Goal: Task Accomplishment & Management: Manage account settings

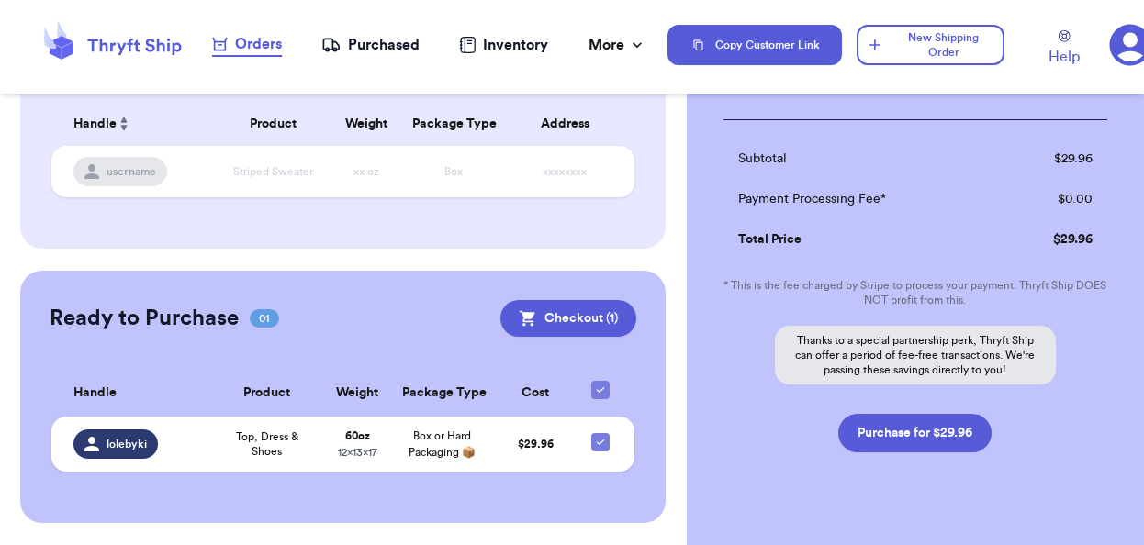
scroll to position [294, 0]
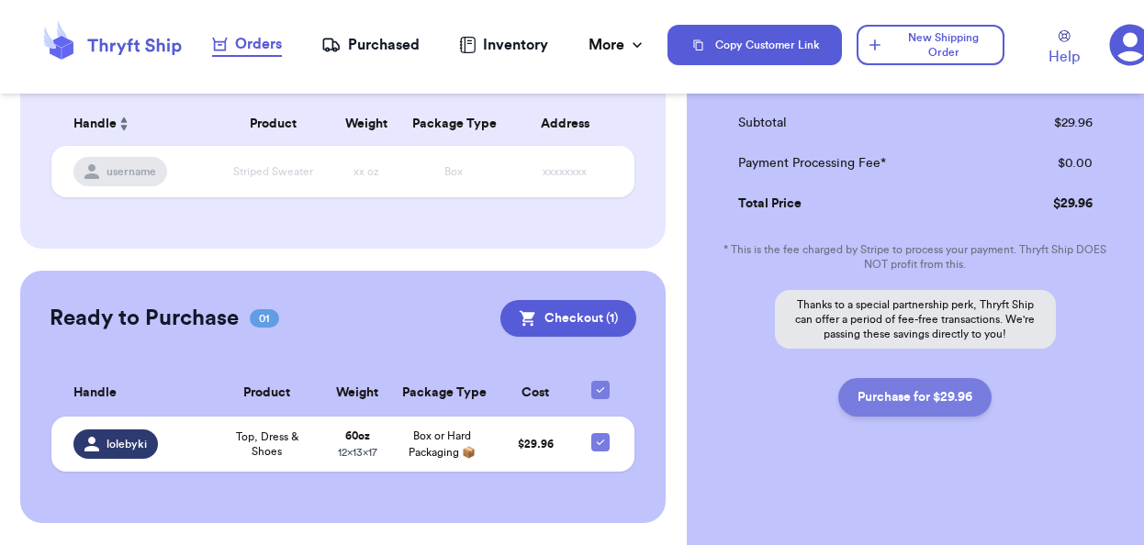
click at [907, 403] on button "Purchase for $29.96" at bounding box center [914, 397] width 153 height 39
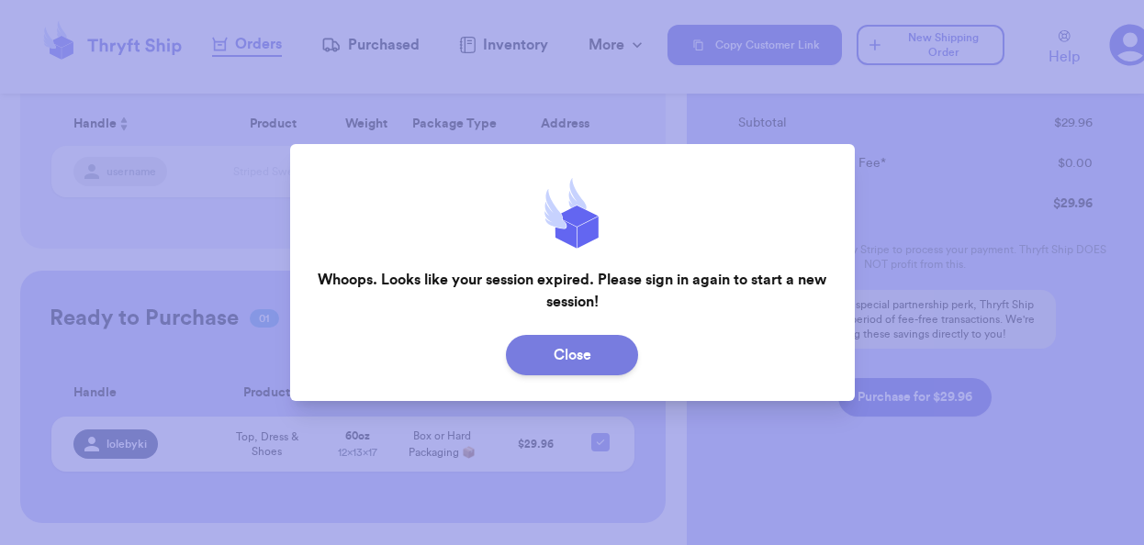
click at [594, 360] on button "Close" at bounding box center [572, 355] width 132 height 40
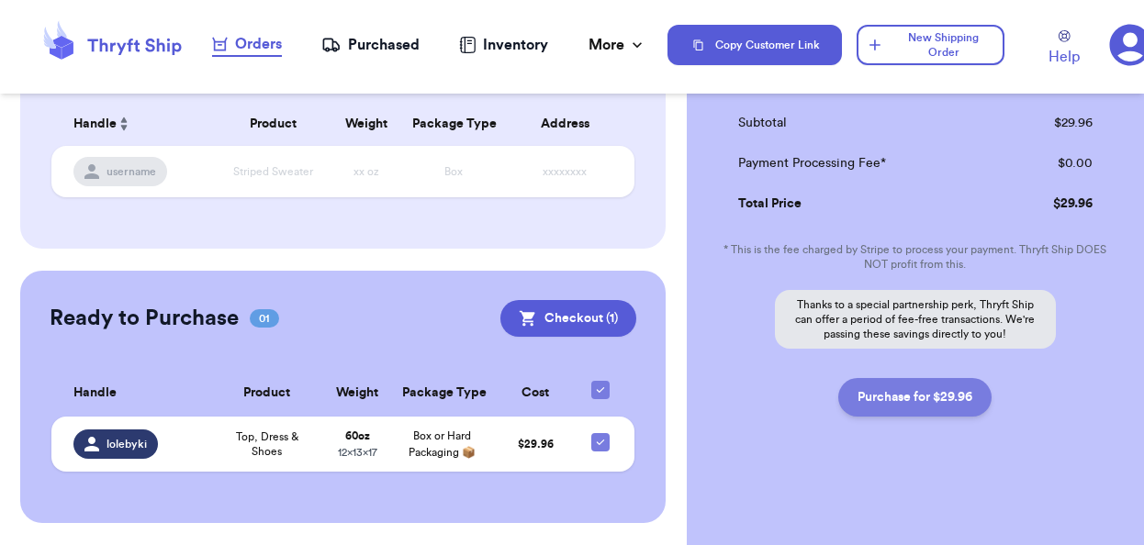
click at [858, 397] on button "Purchase for $29.96" at bounding box center [914, 397] width 153 height 39
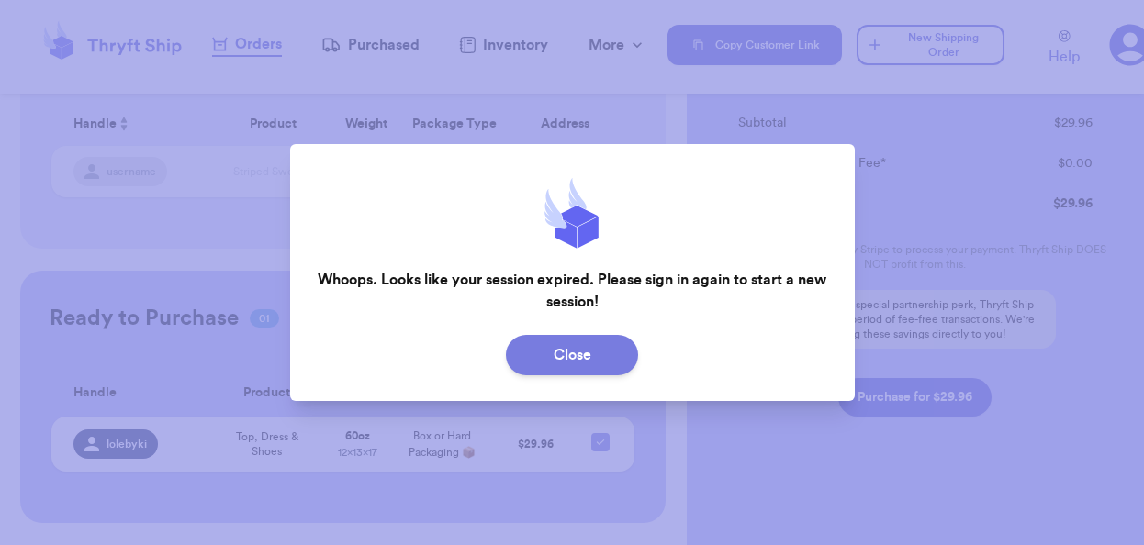
click at [587, 348] on button "Close" at bounding box center [572, 355] width 132 height 40
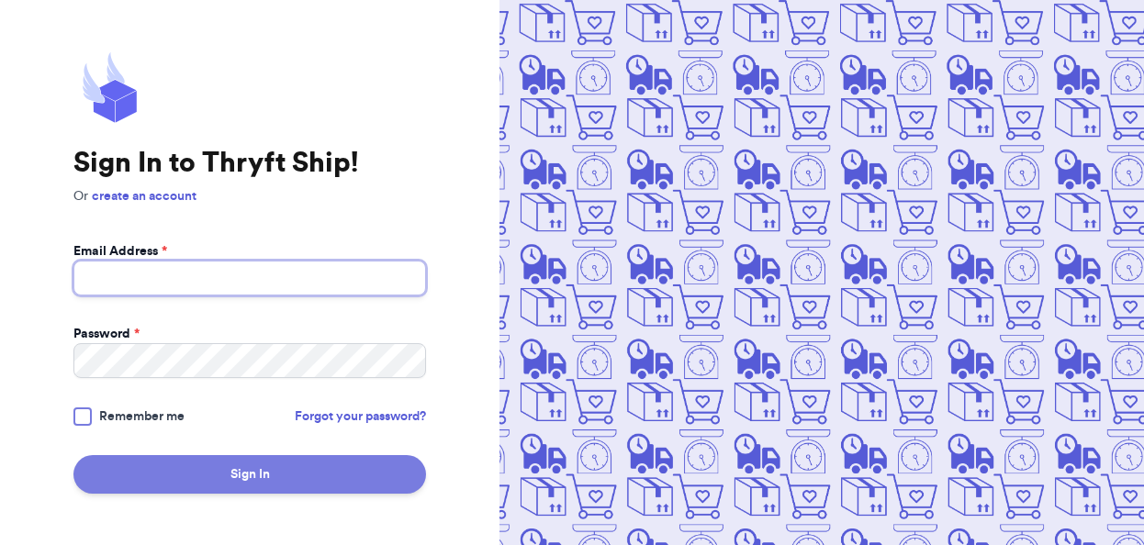
type input "ryleemckee22@gmail.com"
click at [345, 481] on button "Sign In" at bounding box center [249, 474] width 352 height 39
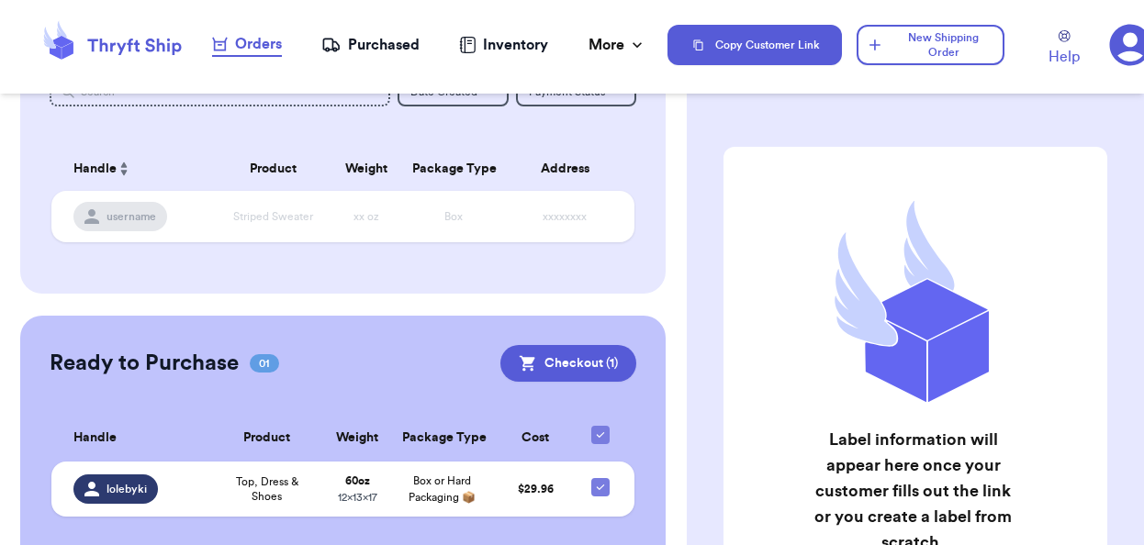
scroll to position [181, 0]
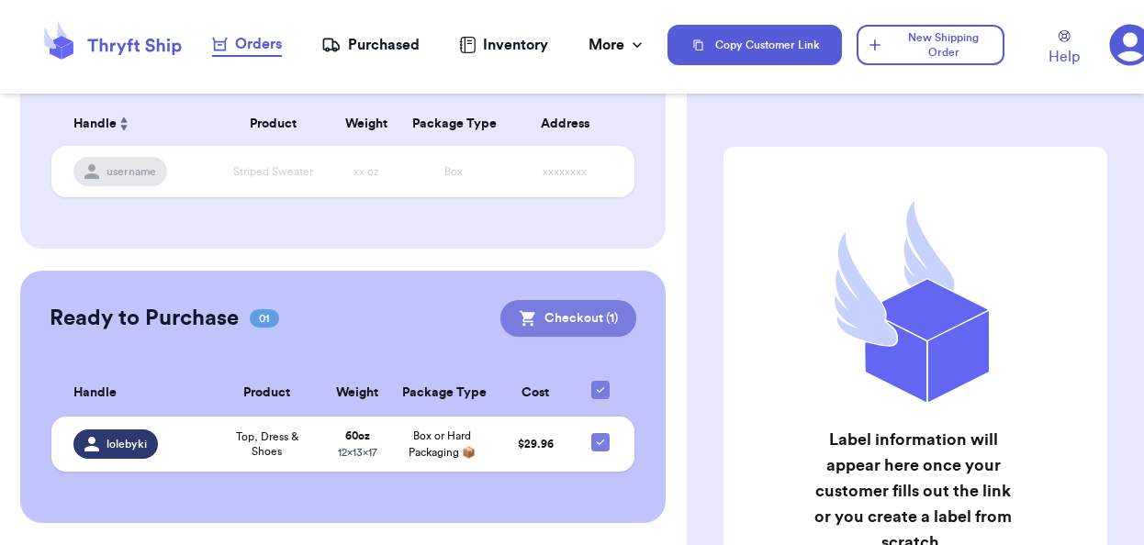
click at [570, 301] on button "Checkout ( 1 )" at bounding box center [568, 318] width 136 height 37
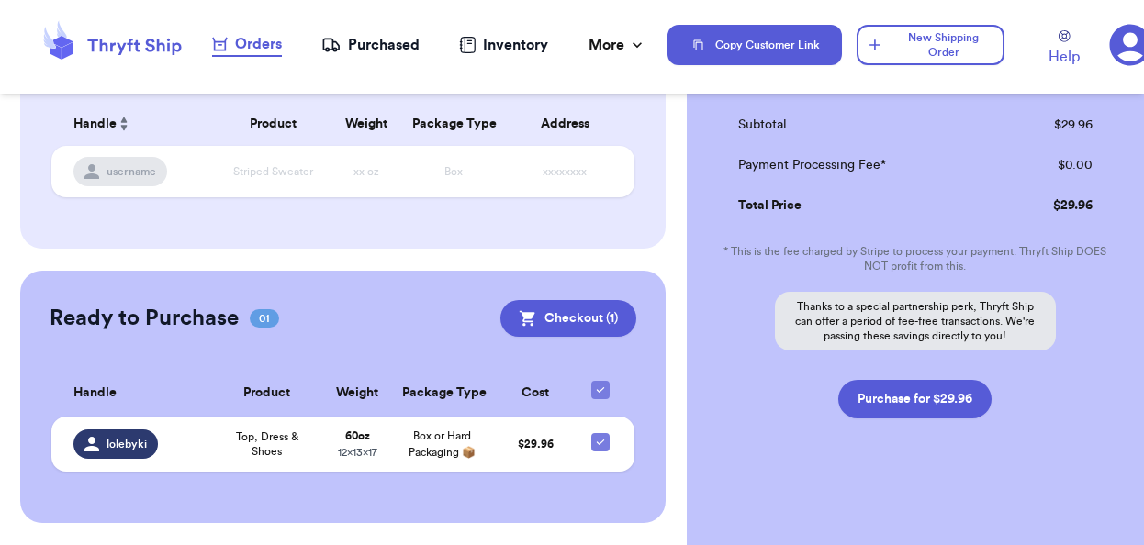
scroll to position [294, 0]
click at [923, 408] on button "Purchase for $29.96" at bounding box center [914, 397] width 153 height 39
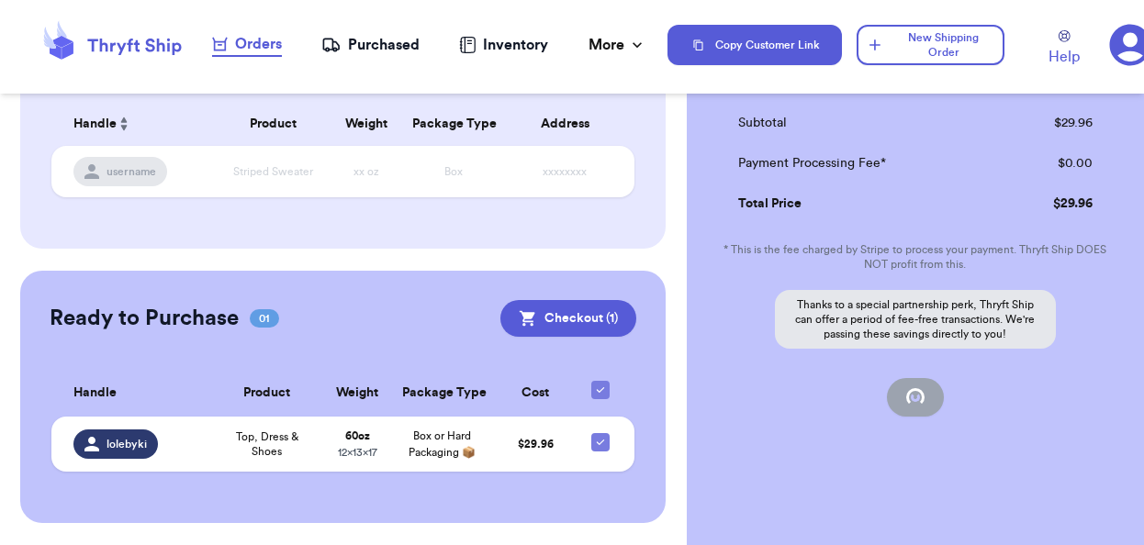
checkbox input "false"
checkbox input "true"
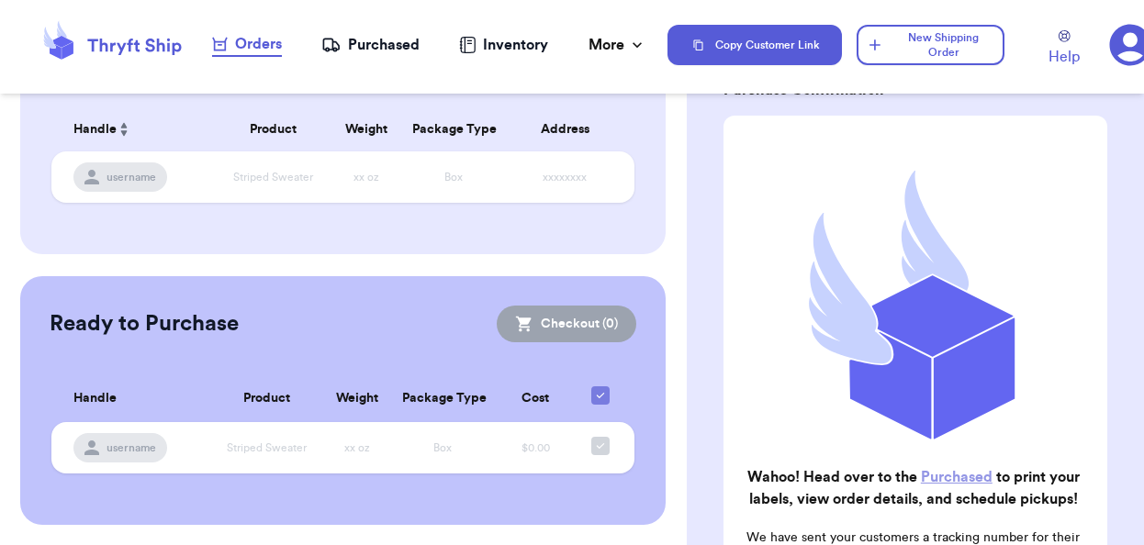
scroll to position [106, 0]
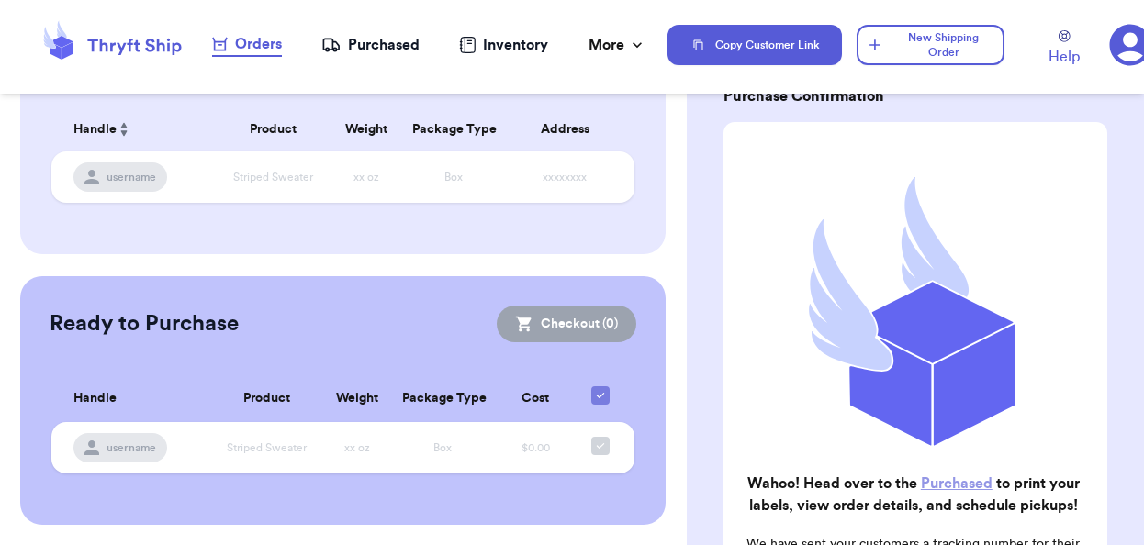
click at [354, 50] on div "Purchased" at bounding box center [370, 45] width 98 height 22
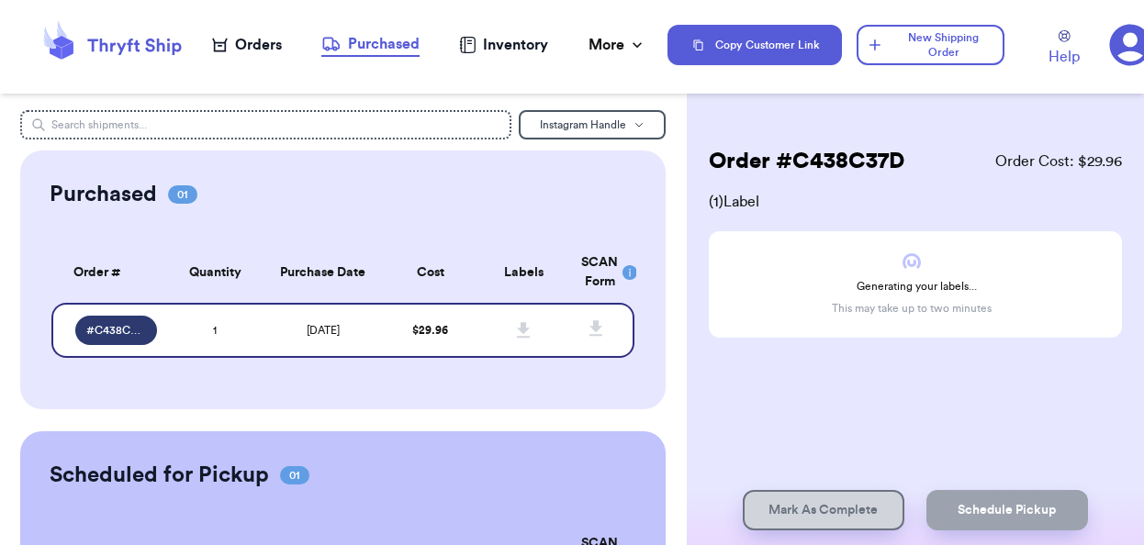
scroll to position [163, 0]
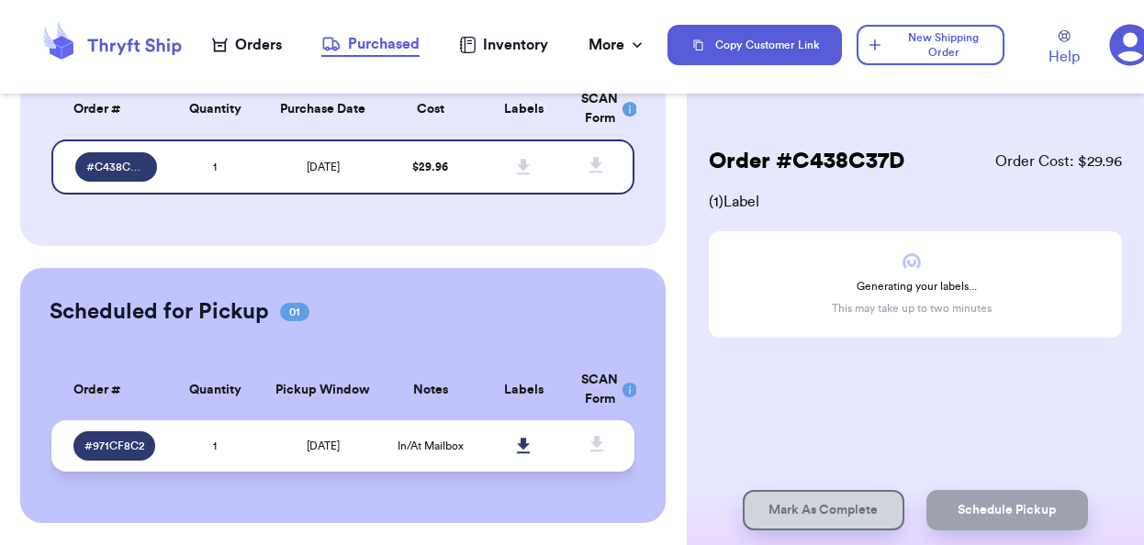
click at [456, 442] on span "In/At Mailbox" at bounding box center [430, 446] width 66 height 11
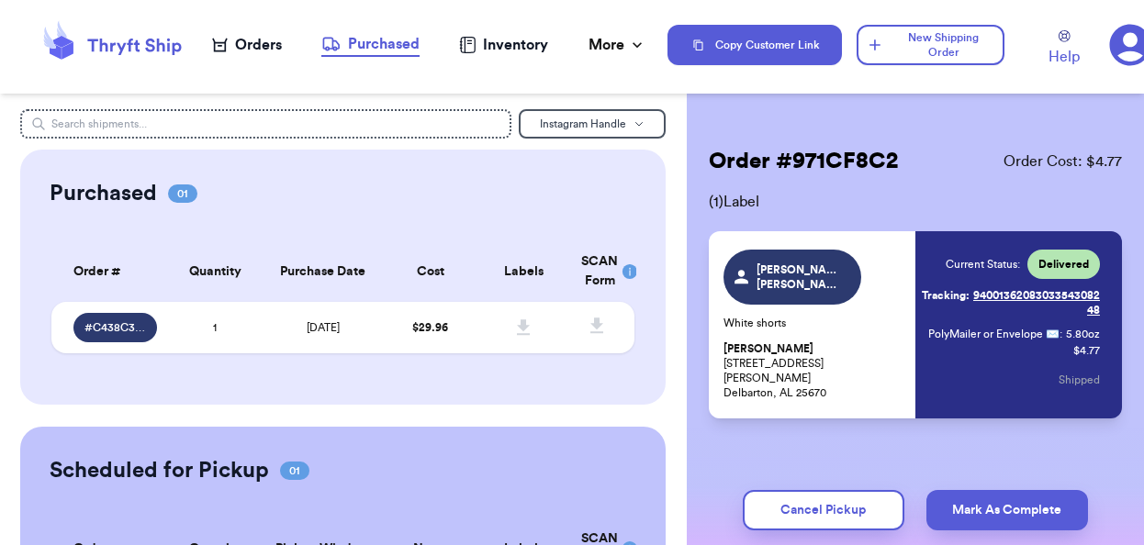
scroll to position [0, 0]
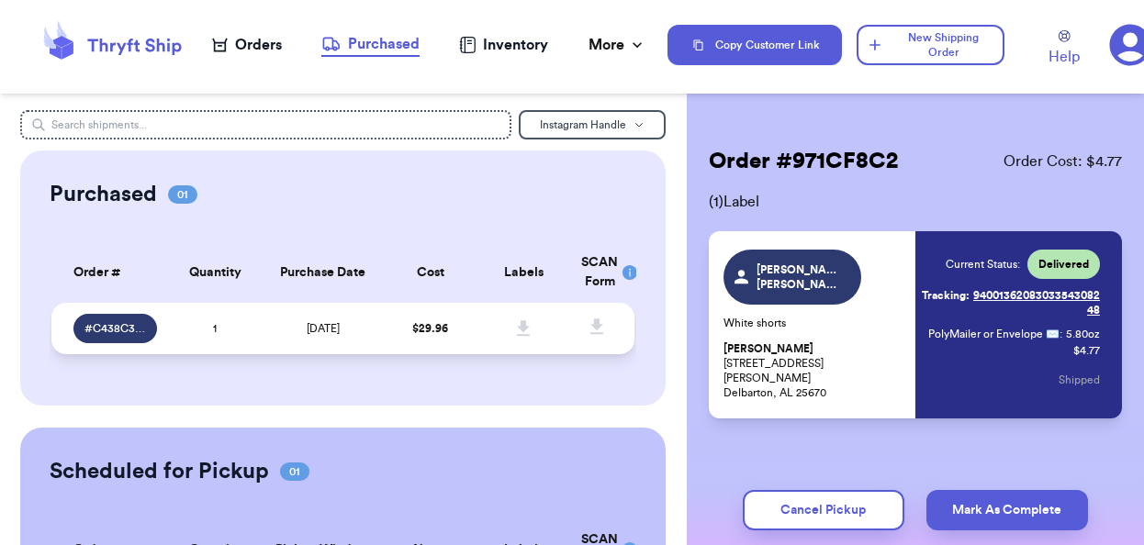
click at [232, 333] on td "1" at bounding box center [215, 328] width 94 height 51
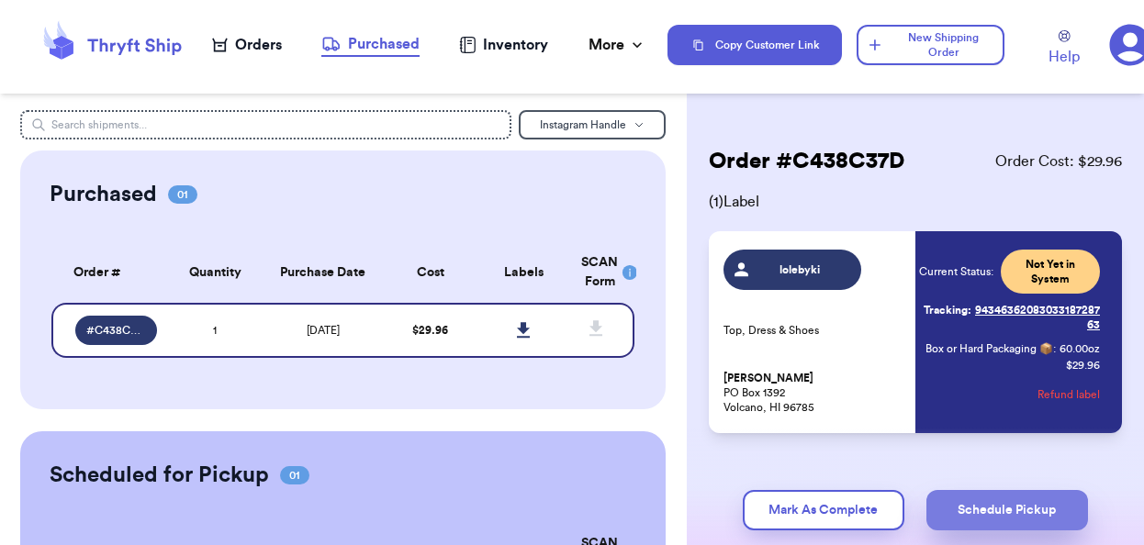
click at [996, 508] on button "Schedule Pickup" at bounding box center [1007, 510] width 162 height 40
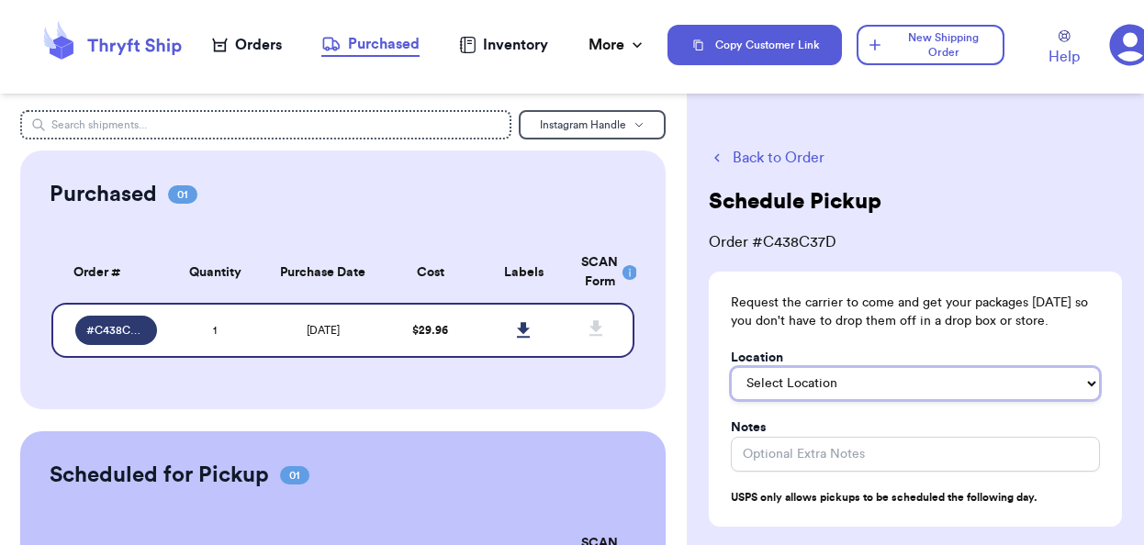
click at [930, 384] on select "Select Location In/At Mailbox On the Porch Front Door Back Door Side Door Knock…" at bounding box center [915, 383] width 369 height 33
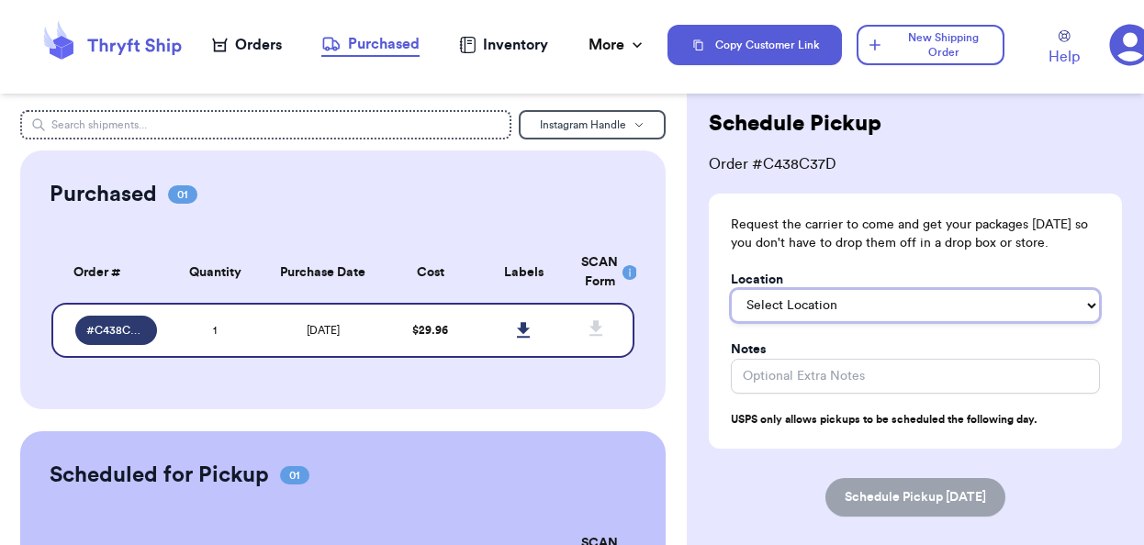
scroll to position [88, 0]
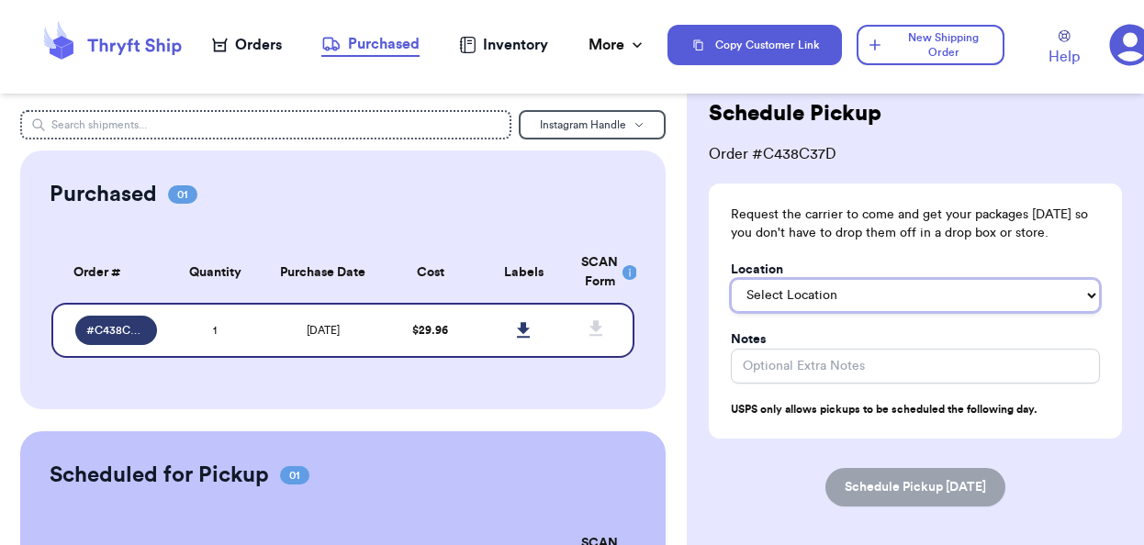
click at [908, 286] on select "Select Location In/At Mailbox On the Porch Front Door Back Door Side Door Knock…" at bounding box center [915, 295] width 369 height 33
select select "On the Porch"
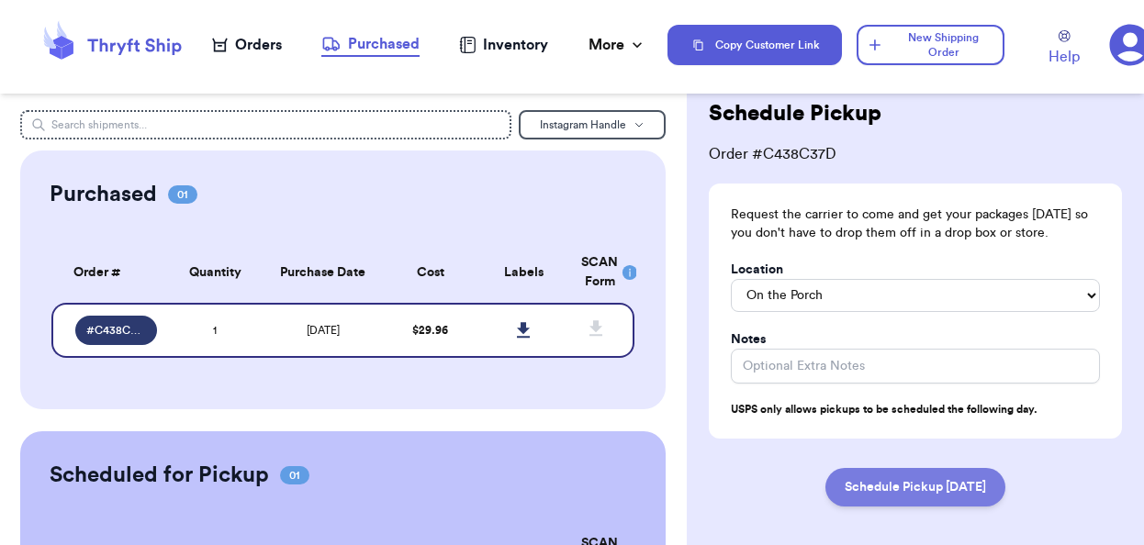
click at [911, 492] on button "Schedule Pickup Tomorrow" at bounding box center [915, 487] width 180 height 39
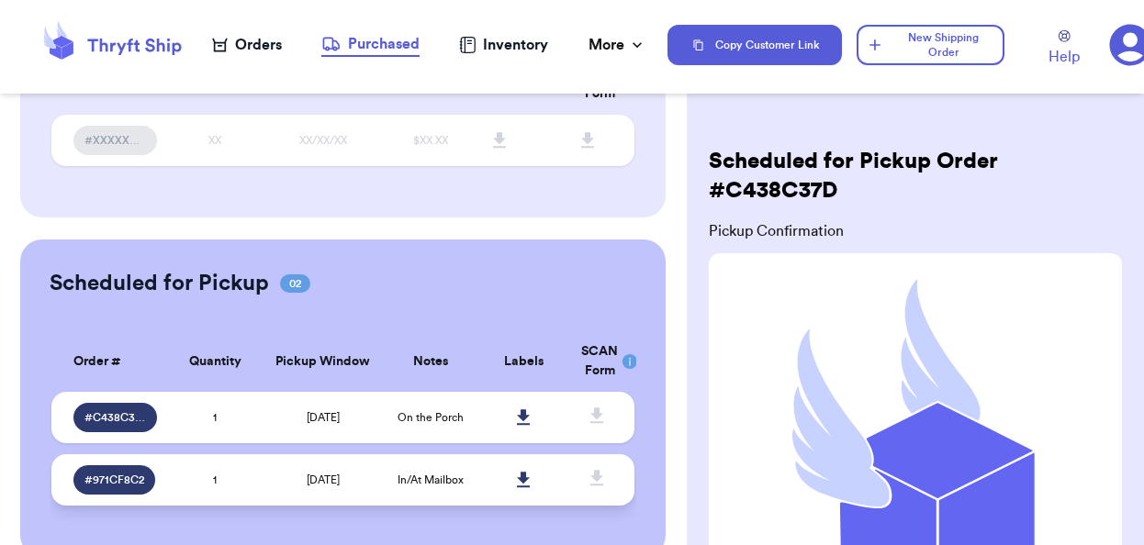
scroll to position [222, 0]
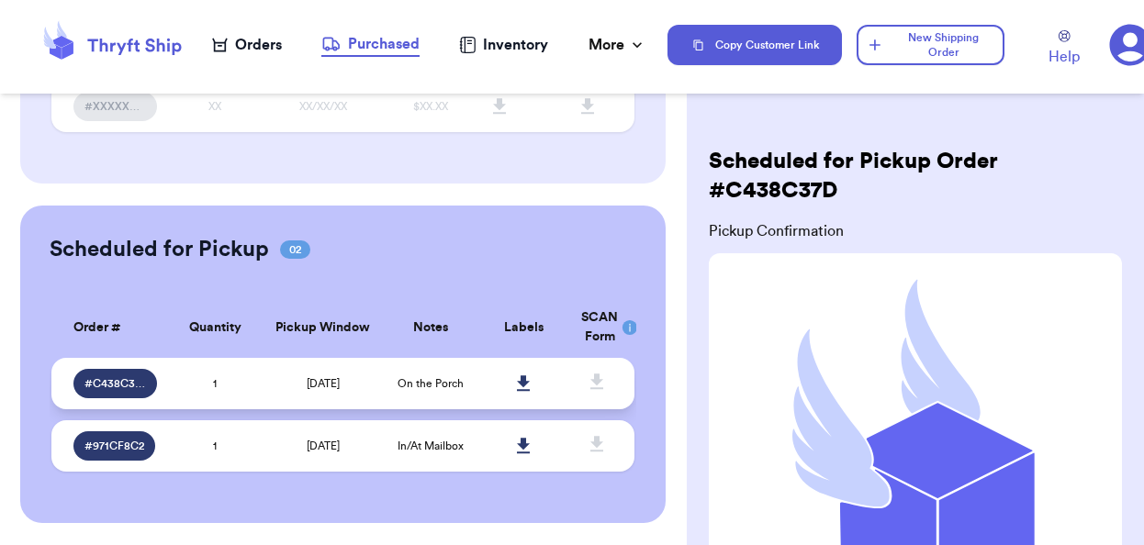
click at [567, 396] on td at bounding box center [524, 383] width 94 height 51
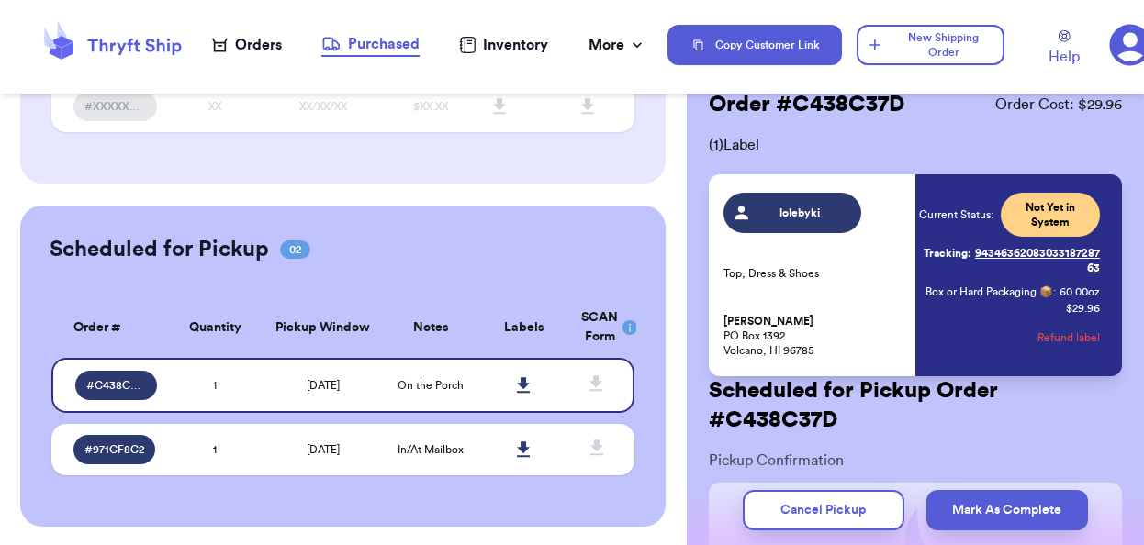
scroll to position [12, 0]
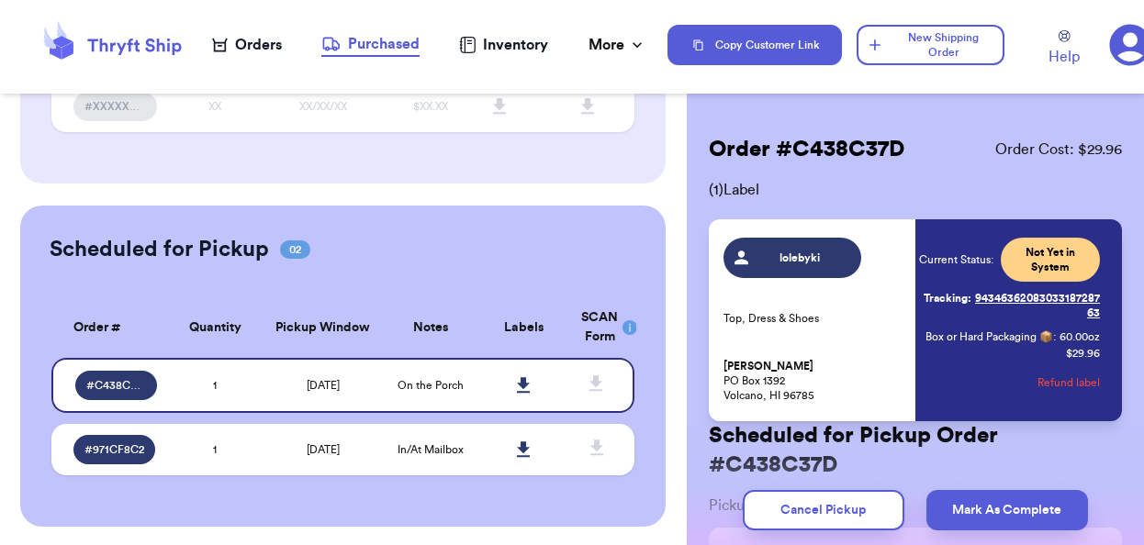
click at [629, 324] on icon at bounding box center [630, 328] width 2 height 8
click at [600, 384] on icon at bounding box center [596, 384] width 23 height 23
click at [525, 382] on icon at bounding box center [523, 385] width 13 height 16
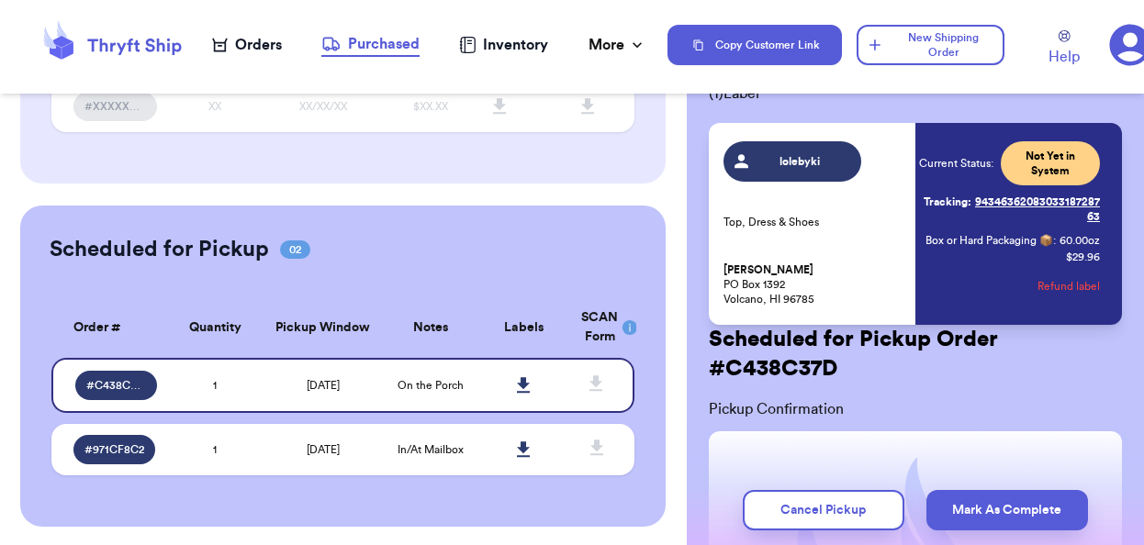
scroll to position [112, 0]
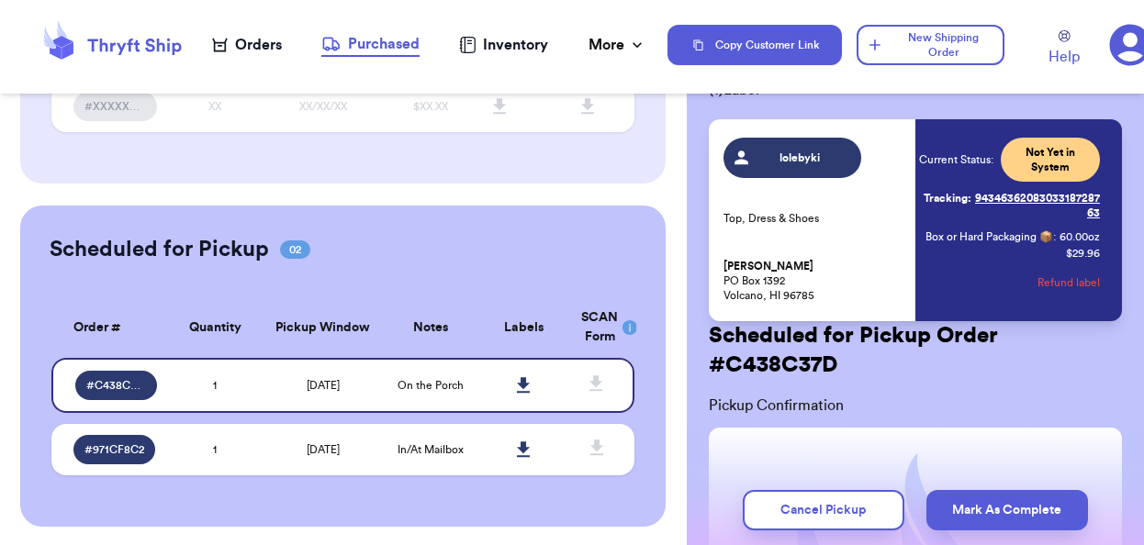
click at [1011, 199] on link "Tracking: 9434636208303318728763" at bounding box center [1009, 206] width 181 height 44
copy link "Tracking: 9434636208303318728763"
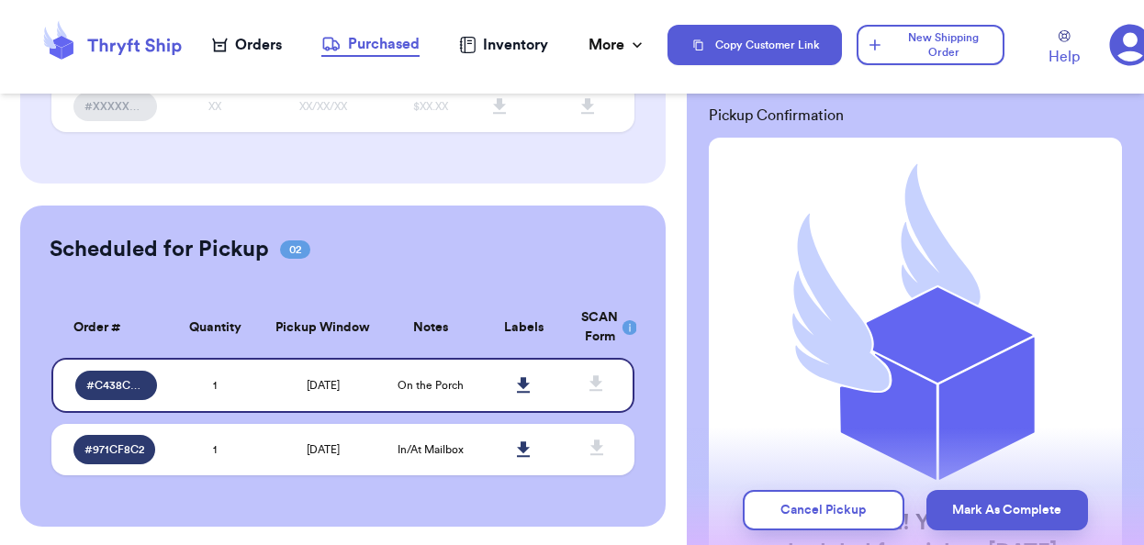
scroll to position [0, 0]
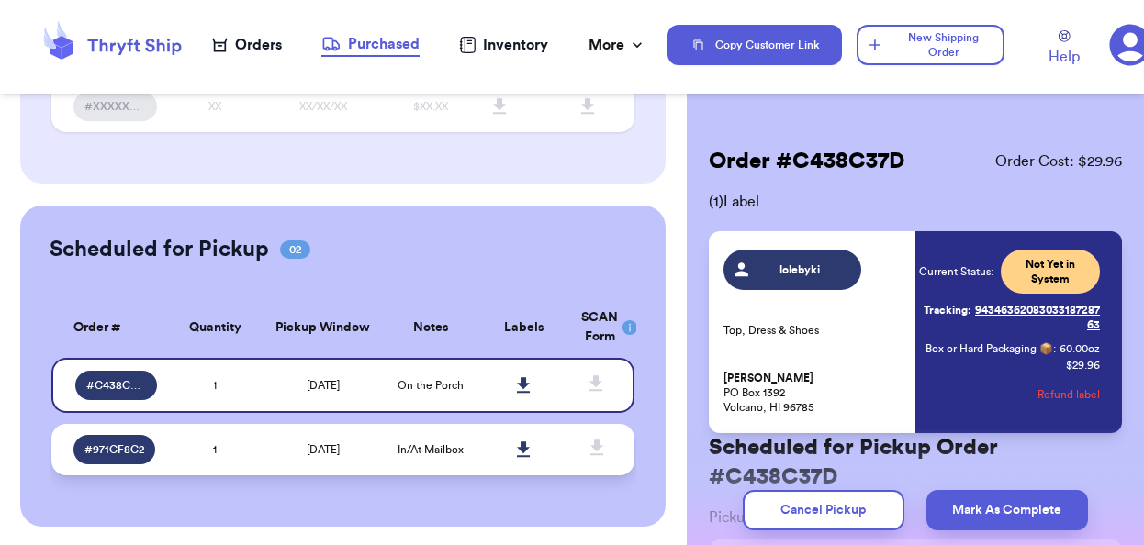
click at [266, 436] on td "8/5/2025" at bounding box center [323, 449] width 122 height 51
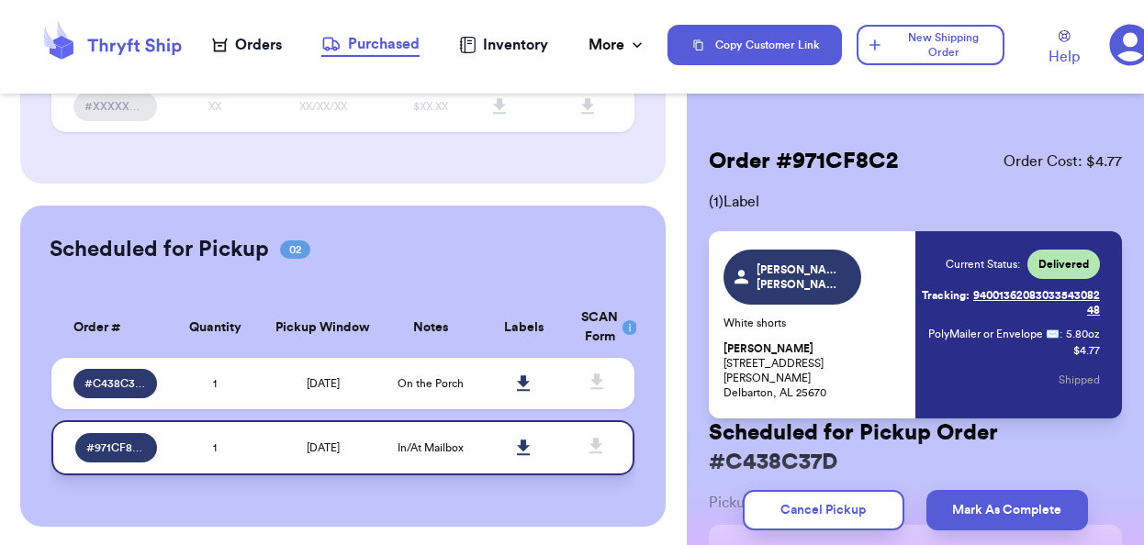
click at [246, 456] on td "1" at bounding box center [215, 447] width 94 height 55
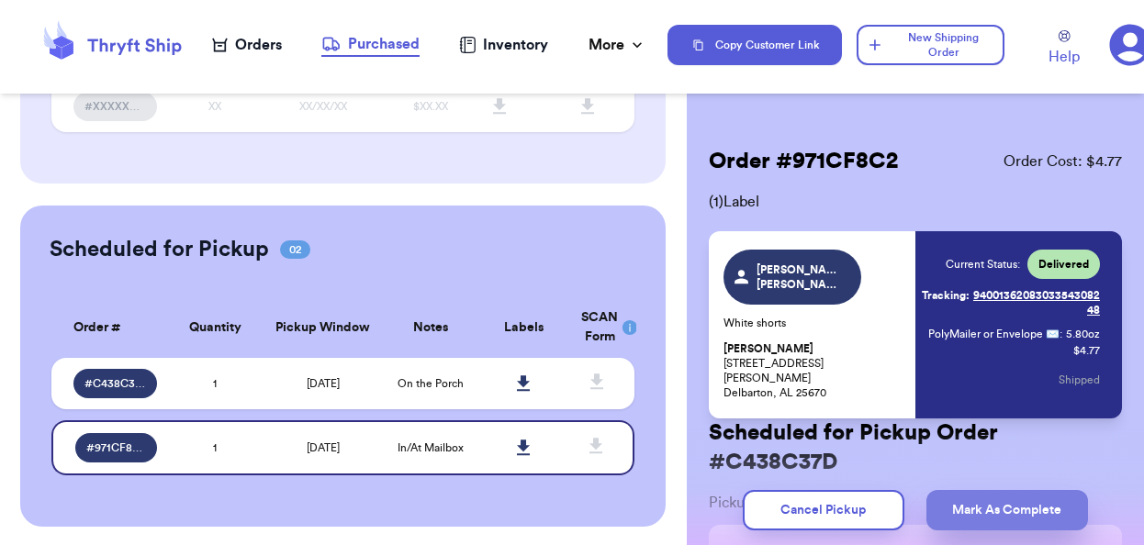
click at [991, 506] on button "Mark As Complete" at bounding box center [1007, 510] width 162 height 40
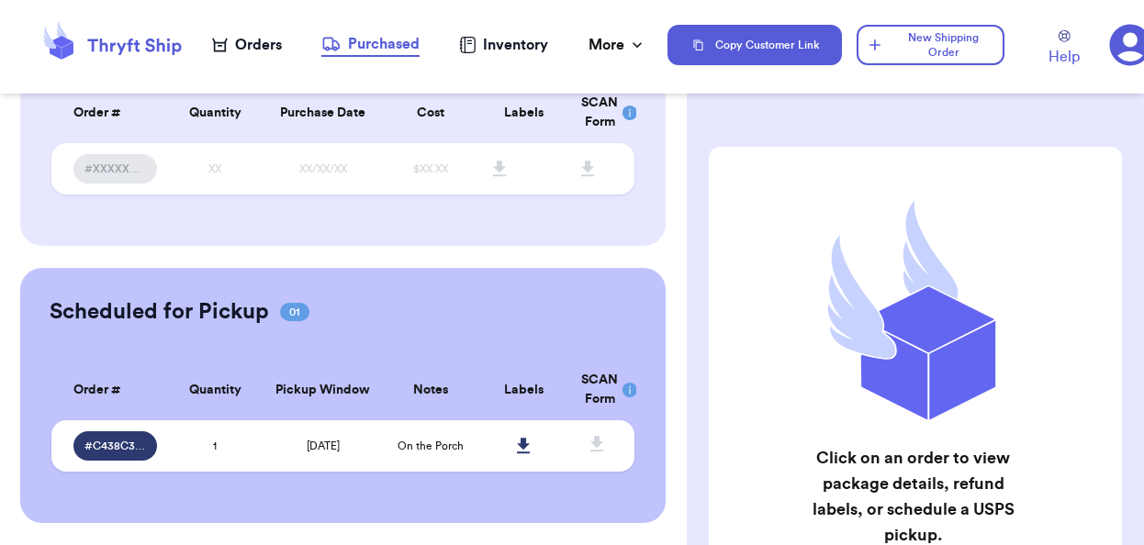
scroll to position [160, 0]
click at [229, 451] on td "1" at bounding box center [215, 445] width 94 height 51
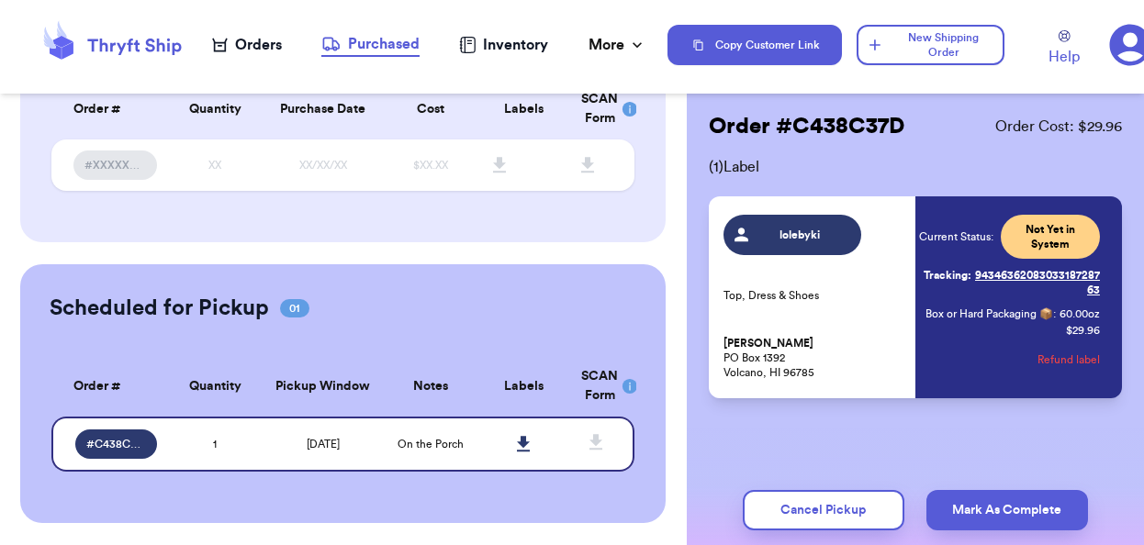
scroll to position [0, 0]
